Goal: Task Accomplishment & Management: Use online tool/utility

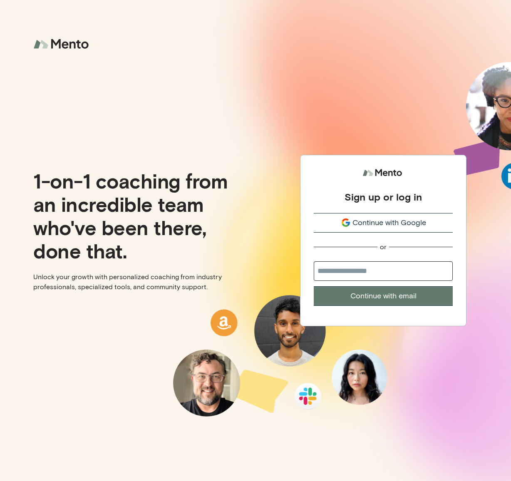
click at [379, 220] on span "Continue with Google" at bounding box center [389, 222] width 74 height 11
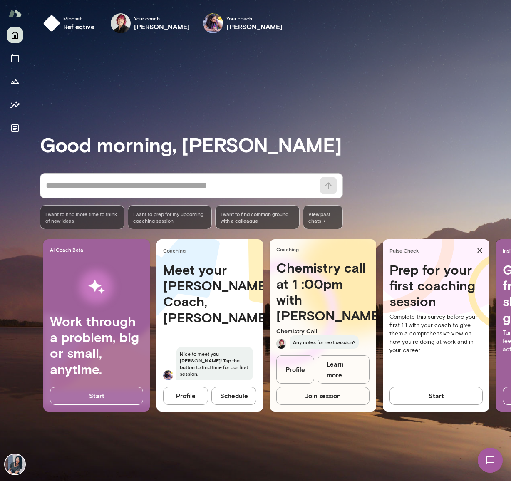
click at [305, 322] on div "Chemistry call at 1 :00pm with Leigh Chemistry Call Any notes for next session?…" at bounding box center [323, 325] width 106 height 131
click at [289, 255] on div "Coaching" at bounding box center [323, 249] width 106 height 21
click at [302, 299] on h4 "Chemistry call at 1 :00pm with Leigh" at bounding box center [322, 292] width 93 height 64
click at [322, 349] on span "Any notes for next session?" at bounding box center [323, 341] width 69 height 13
click at [286, 349] on div "Any notes for next session?" at bounding box center [322, 341] width 93 height 13
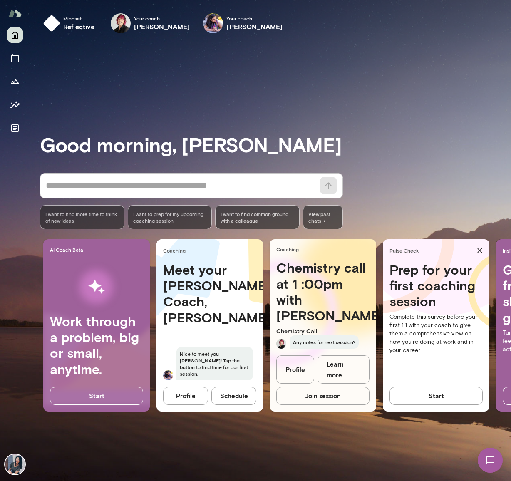
click at [233, 396] on button "Schedule" at bounding box center [233, 395] width 45 height 17
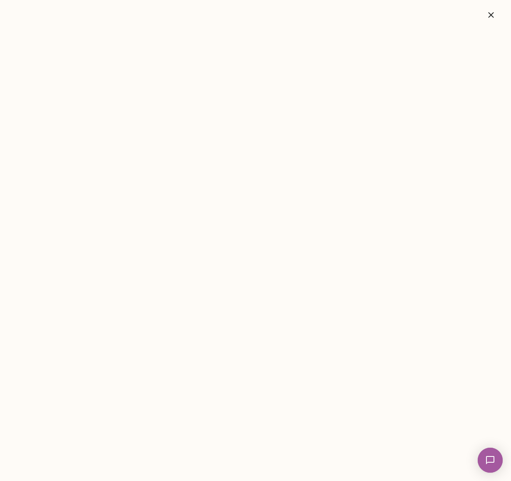
click at [498, 21] on button "button" at bounding box center [491, 15] width 27 height 17
